Goal: Task Accomplishment & Management: Manage account settings

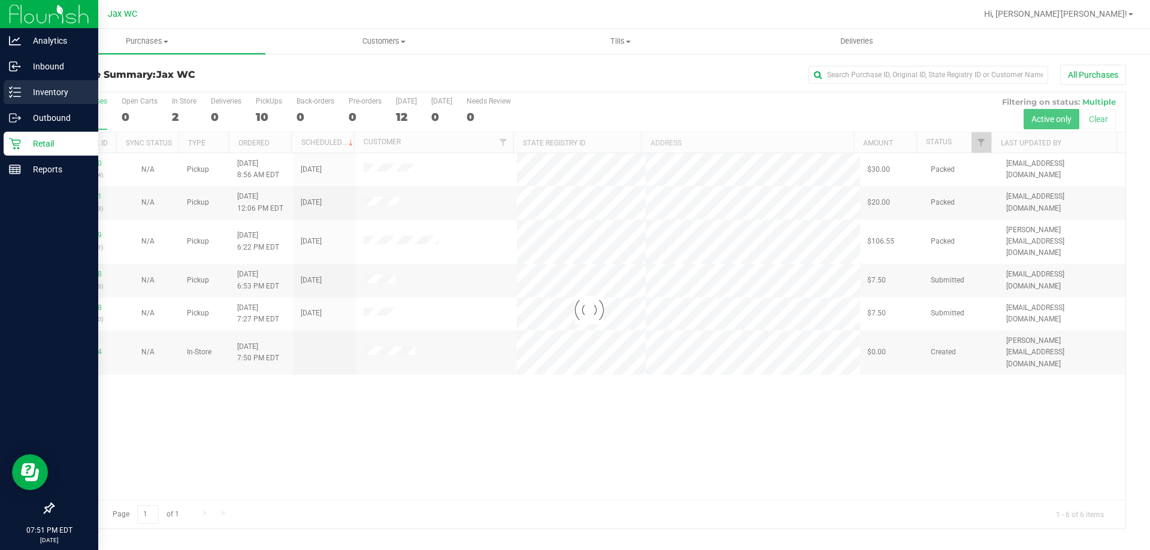
click at [25, 93] on p "Inventory" at bounding box center [57, 92] width 72 height 14
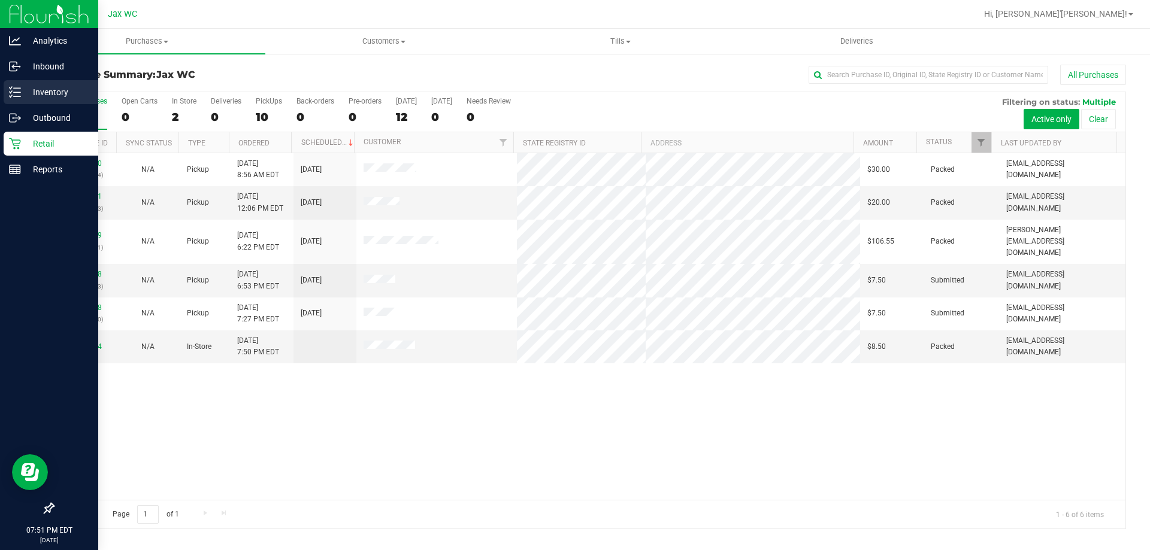
click at [25, 93] on p "Inventory" at bounding box center [57, 92] width 72 height 14
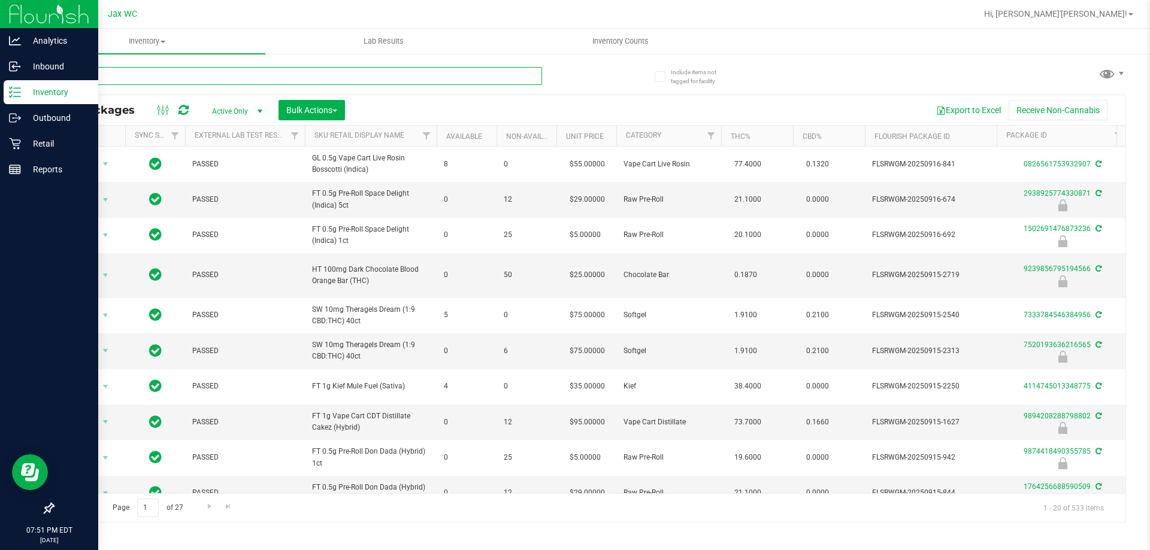
click at [189, 77] on input "text" at bounding box center [297, 76] width 489 height 18
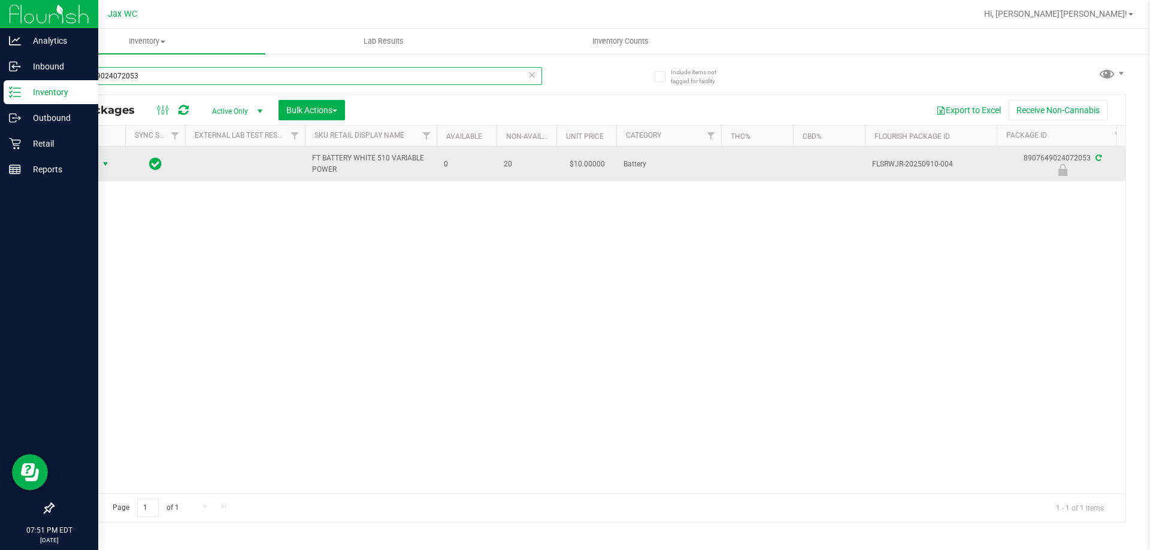
type input "8907649024072053"
click at [101, 160] on span "select" at bounding box center [106, 164] width 10 height 10
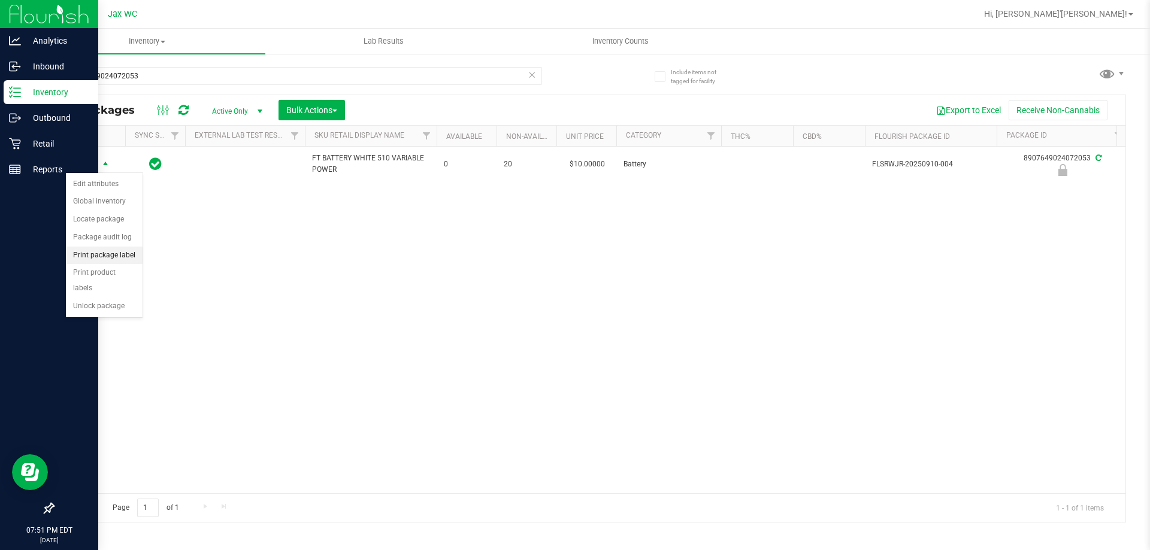
click at [119, 257] on li "Print package label" at bounding box center [104, 256] width 77 height 18
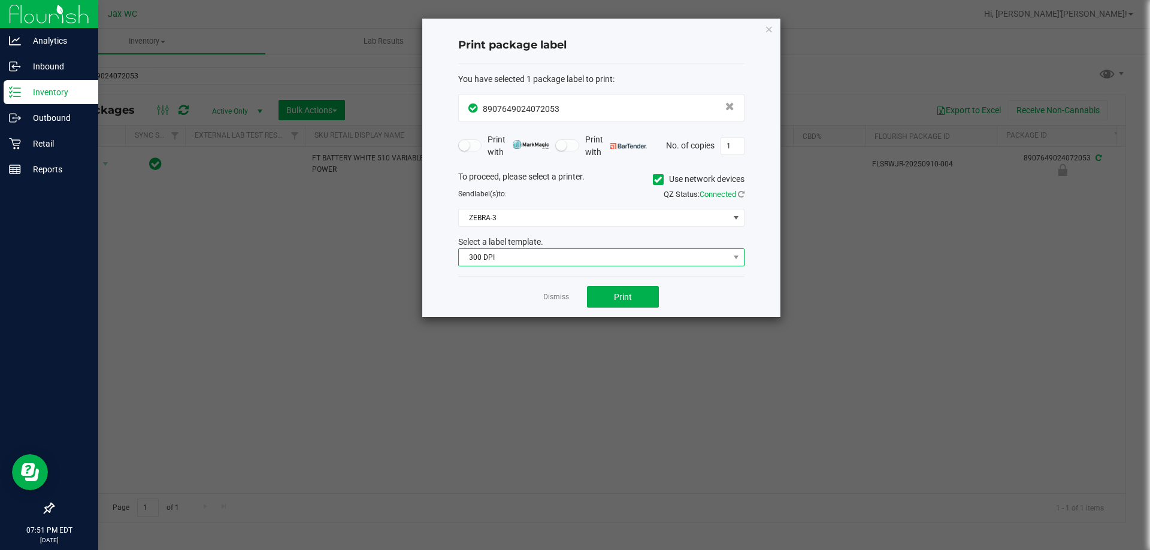
click at [502, 253] on span "300 DPI" at bounding box center [594, 257] width 270 height 17
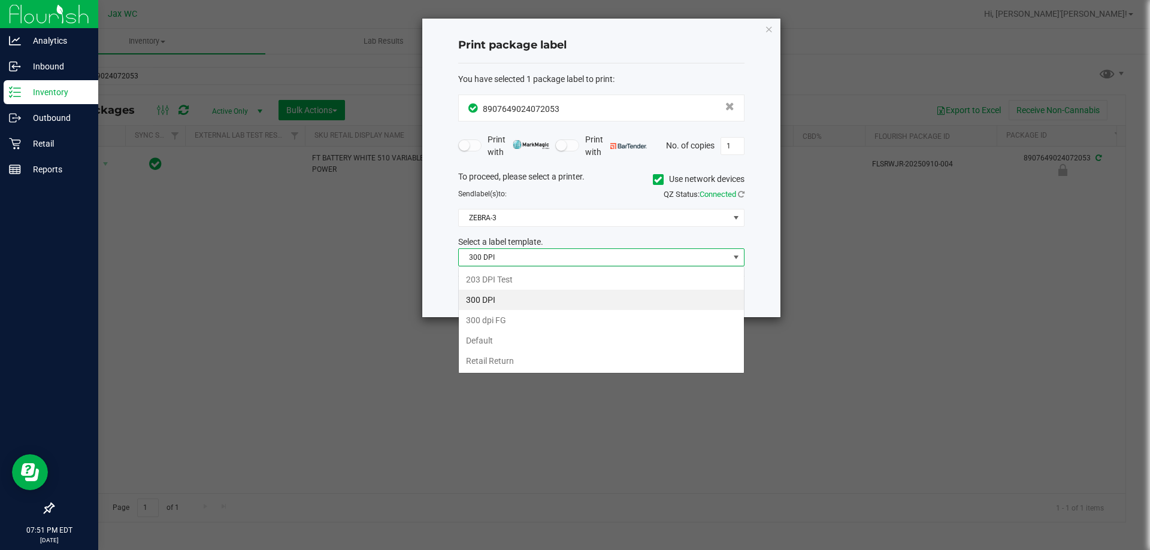
scroll to position [18, 286]
click at [525, 281] on li "203 DPI Test" at bounding box center [601, 280] width 285 height 20
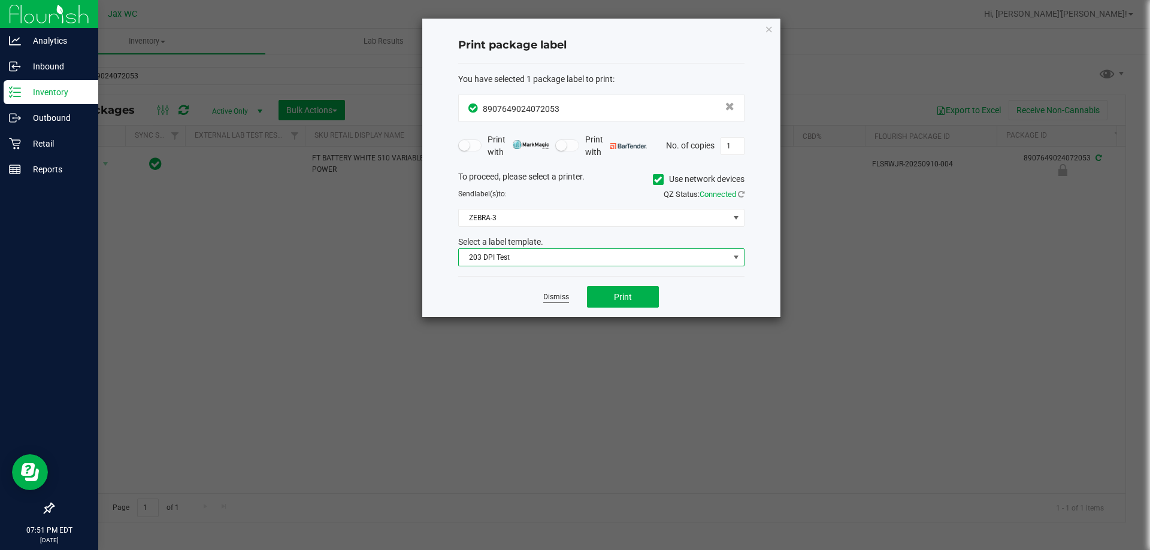
click at [561, 301] on link "Dismiss" at bounding box center [556, 297] width 26 height 10
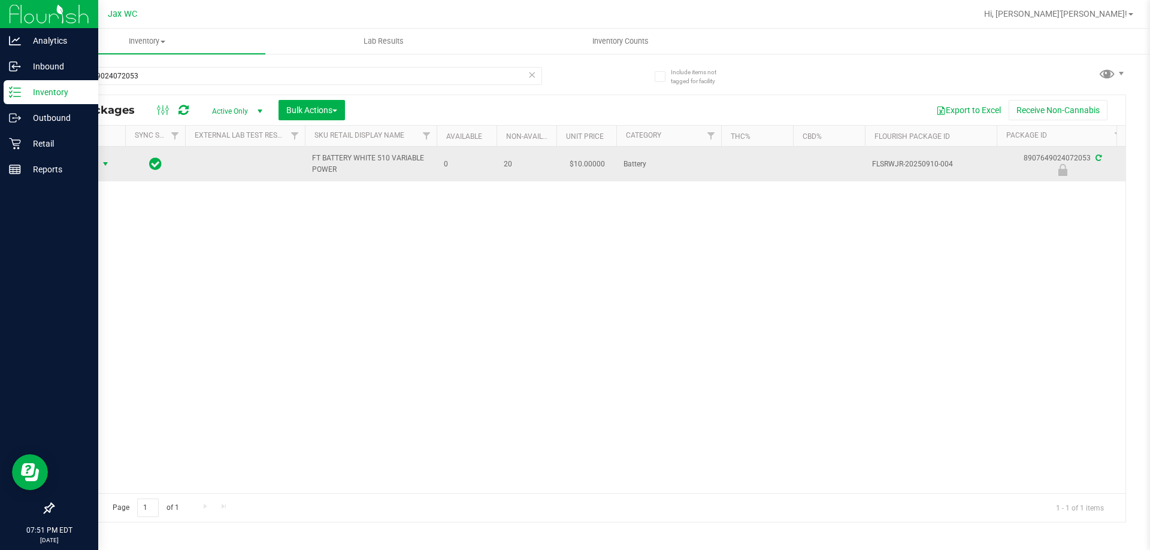
click at [95, 165] on span "Action" at bounding box center [81, 164] width 32 height 17
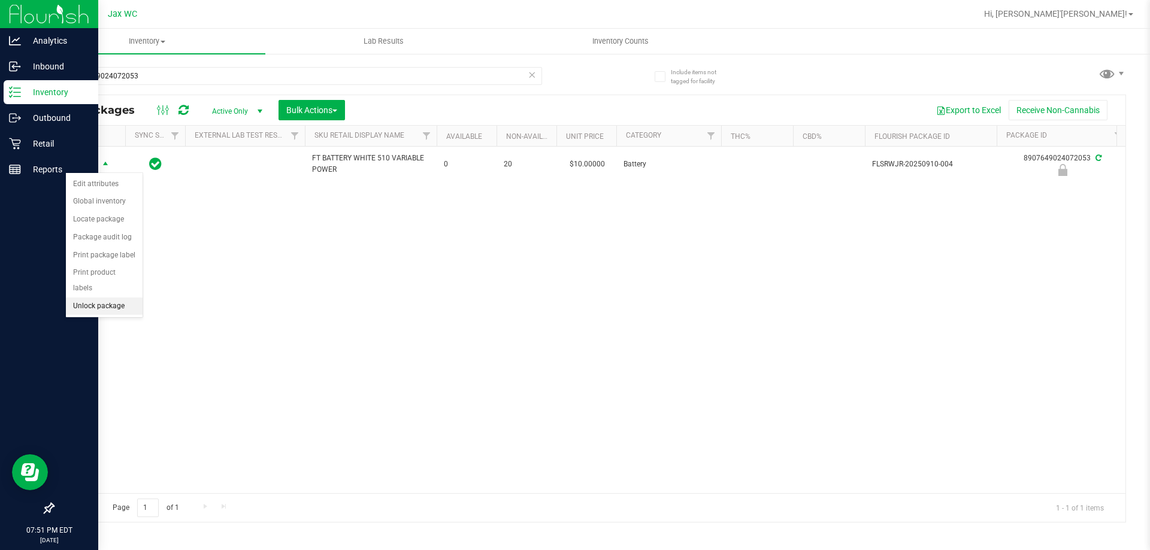
click at [110, 298] on li "Unlock package" at bounding box center [104, 307] width 77 height 18
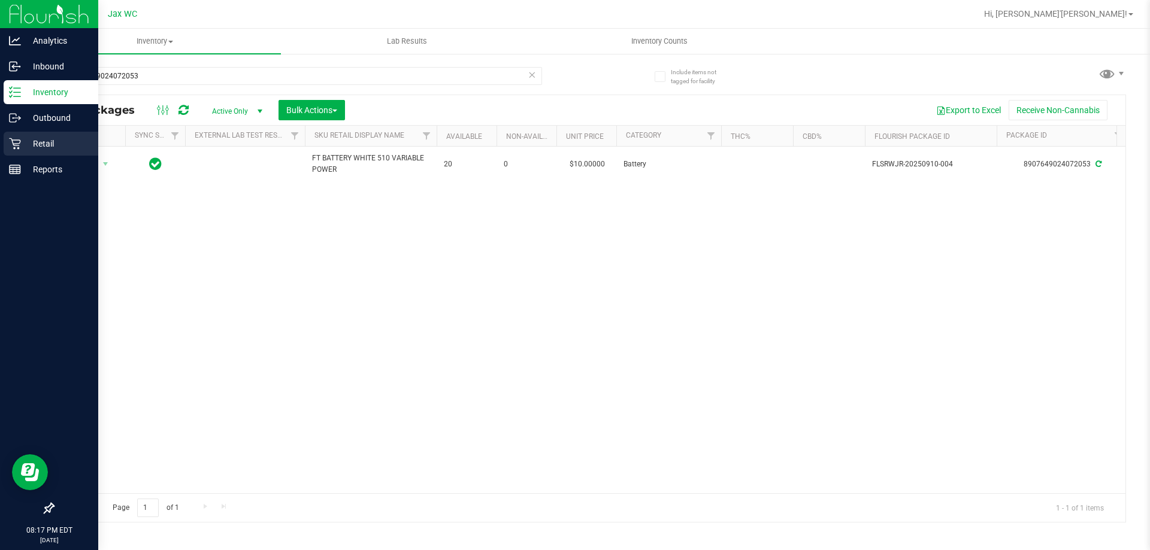
click at [32, 147] on p "Retail" at bounding box center [57, 144] width 72 height 14
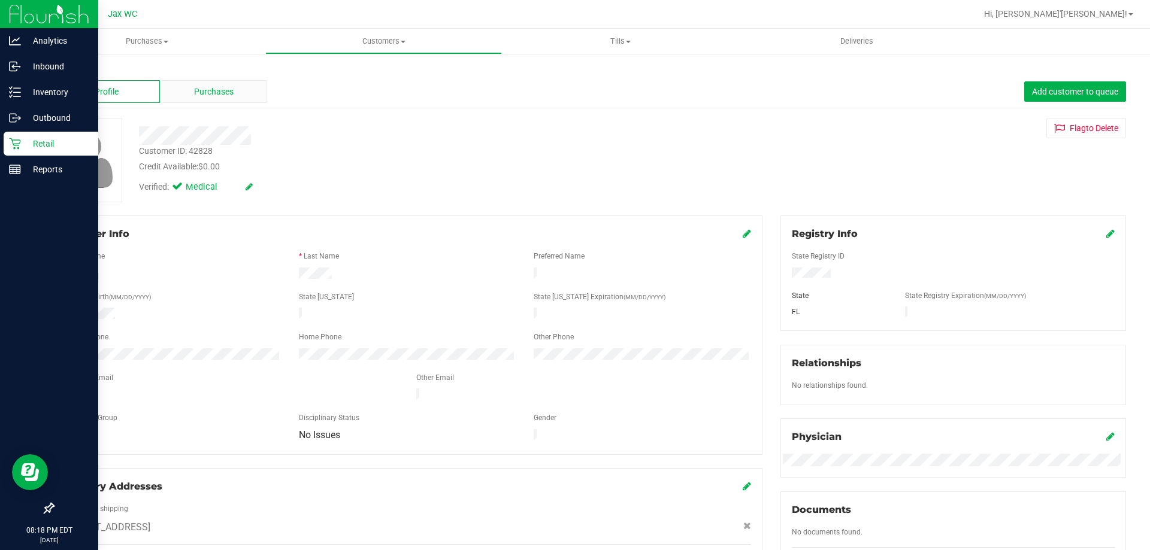
click at [231, 92] on span "Purchases" at bounding box center [214, 92] width 40 height 13
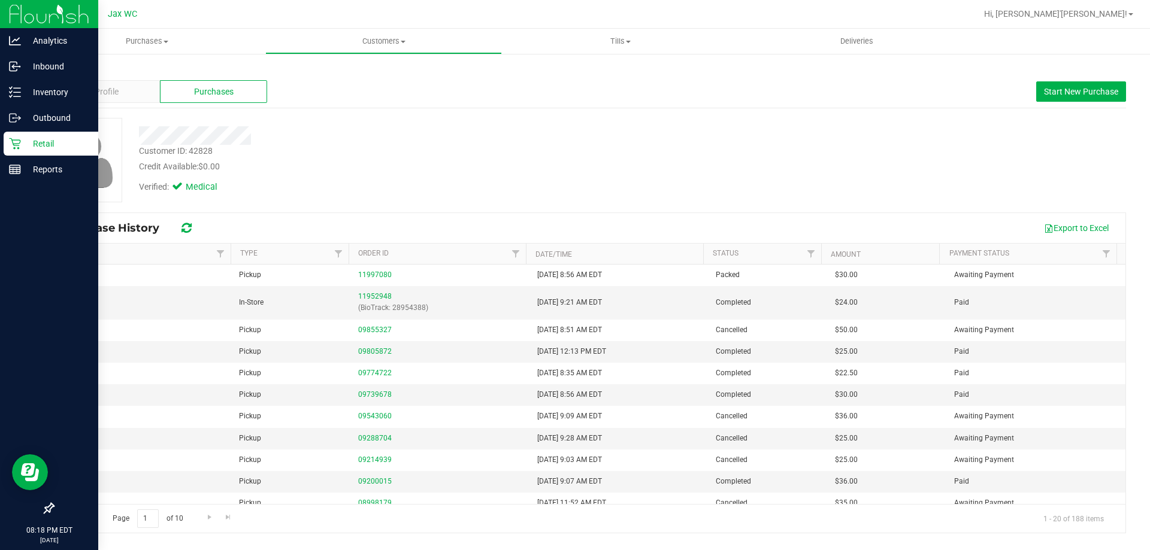
click at [19, 143] on icon at bounding box center [15, 144] width 12 height 12
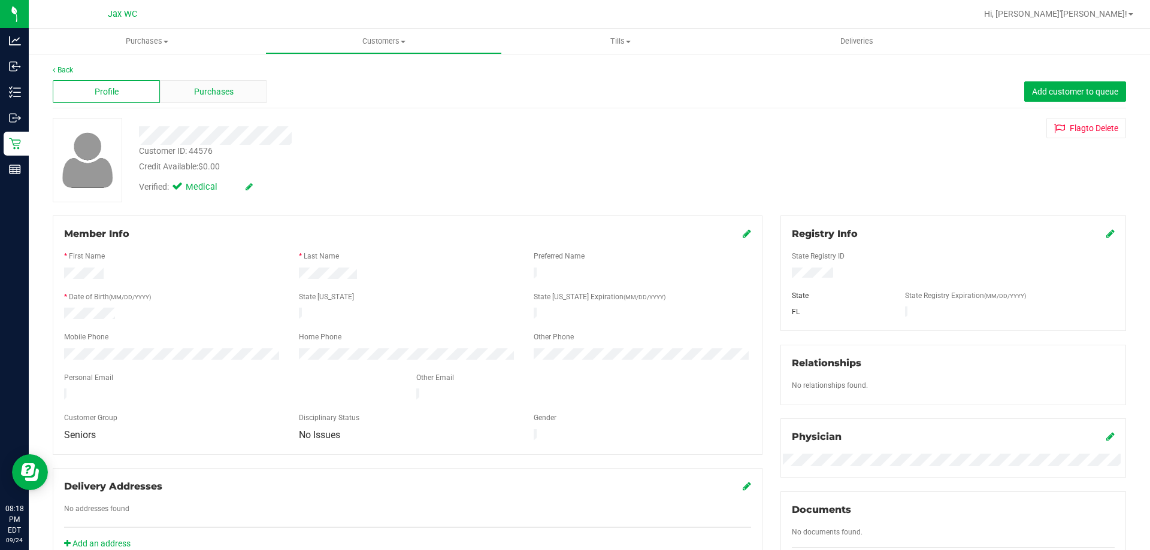
click at [224, 89] on span "Purchases" at bounding box center [214, 92] width 40 height 13
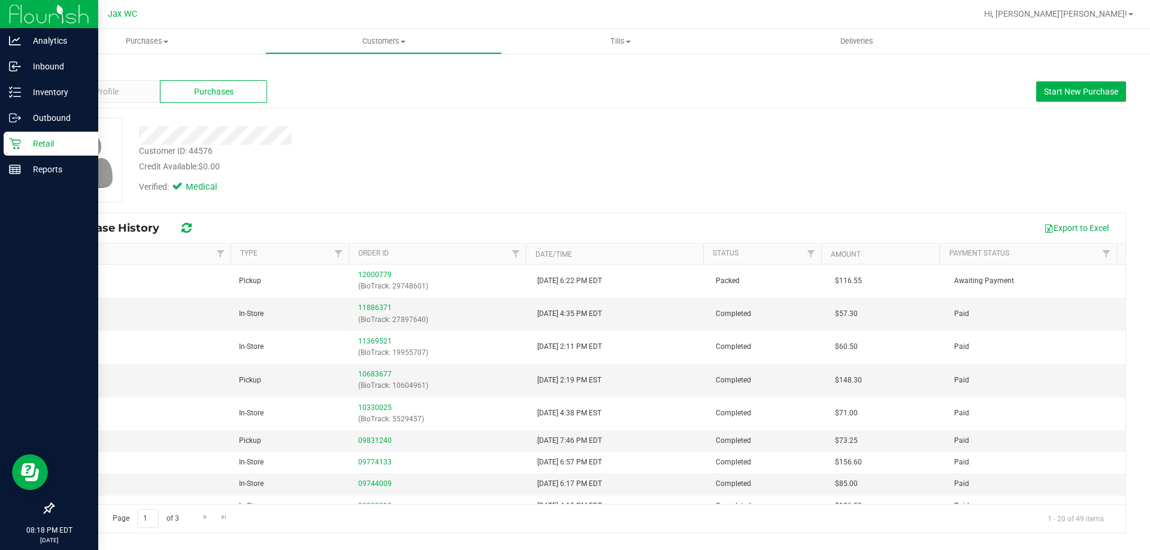
click at [19, 141] on icon at bounding box center [15, 144] width 12 height 12
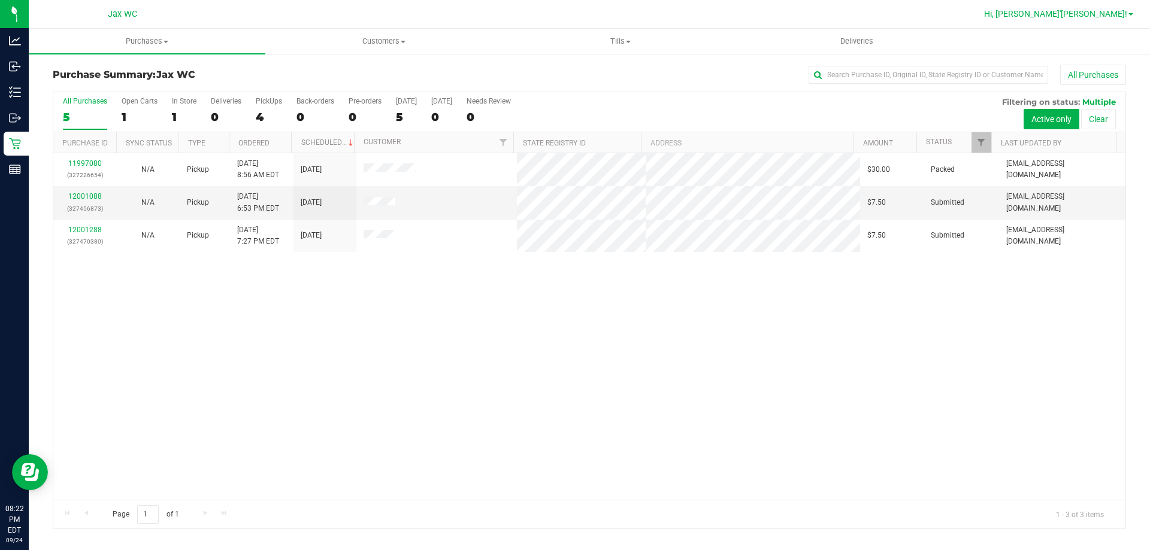
click at [1117, 20] on link "Hi, [PERSON_NAME]'[PERSON_NAME]!" at bounding box center [1058, 14] width 159 height 13
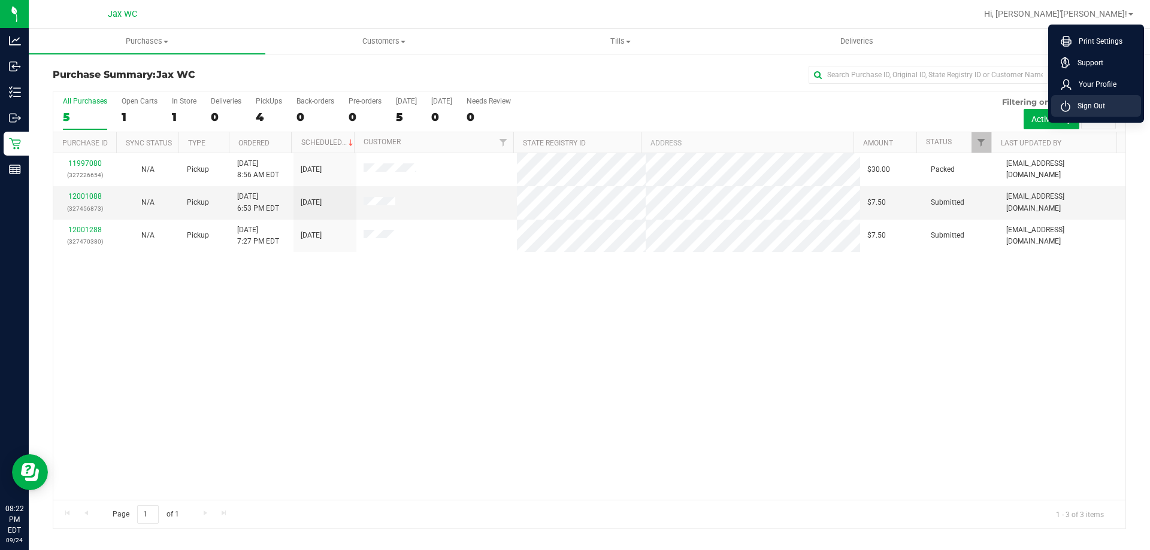
click at [1109, 104] on li "Sign Out" at bounding box center [1096, 106] width 90 height 22
